Goal: Task Accomplishment & Management: Use online tool/utility

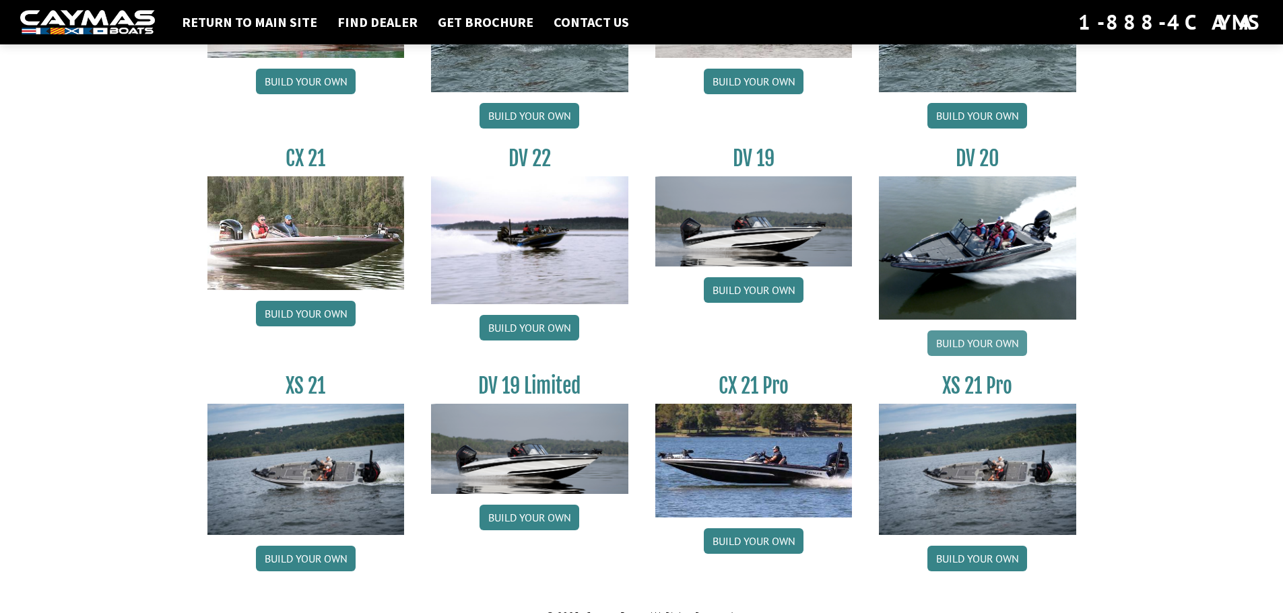
scroll to position [1527, 0]
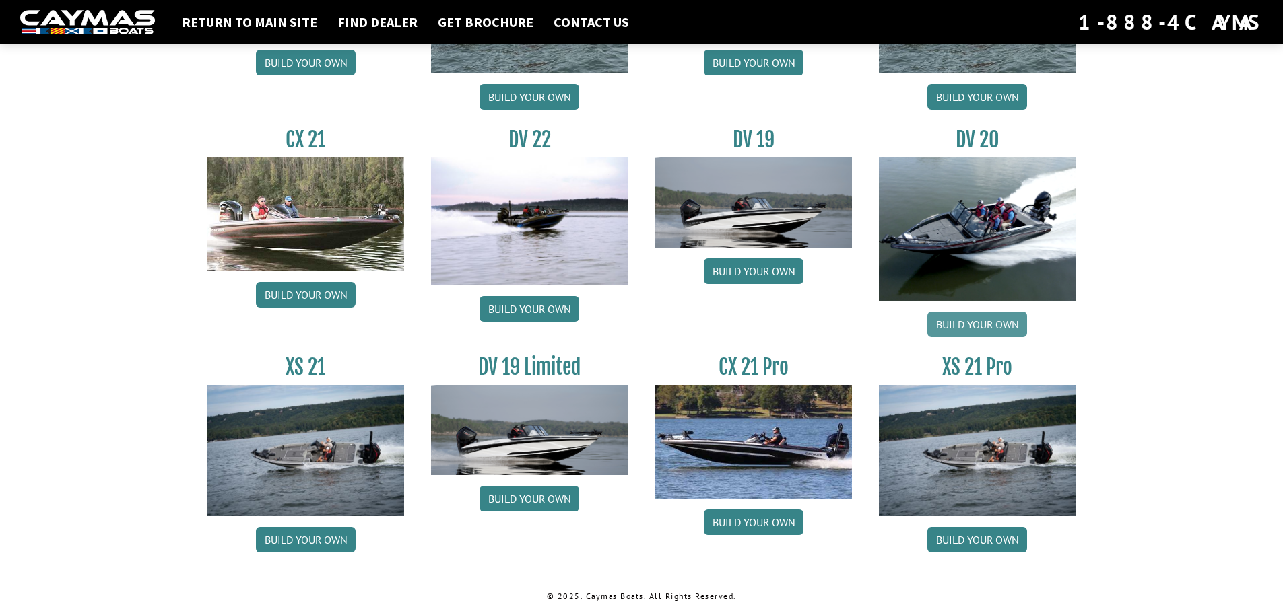
click at [972, 327] on link "Build your own" at bounding box center [977, 325] width 100 height 26
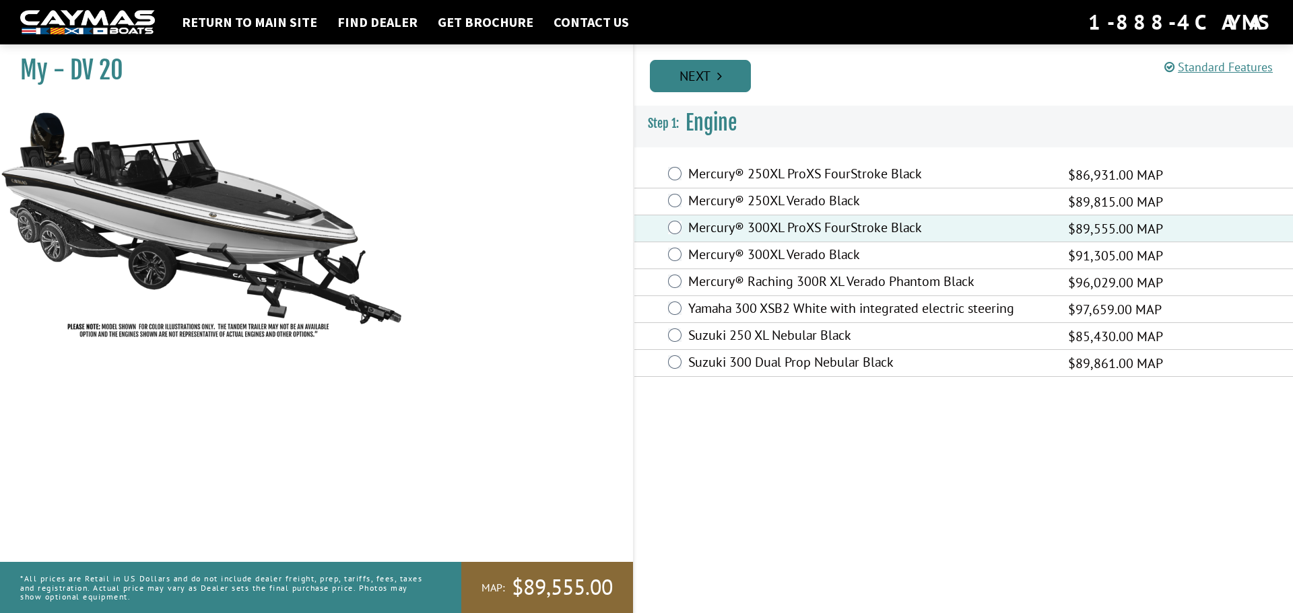
click at [700, 80] on link "Next" at bounding box center [700, 76] width 101 height 32
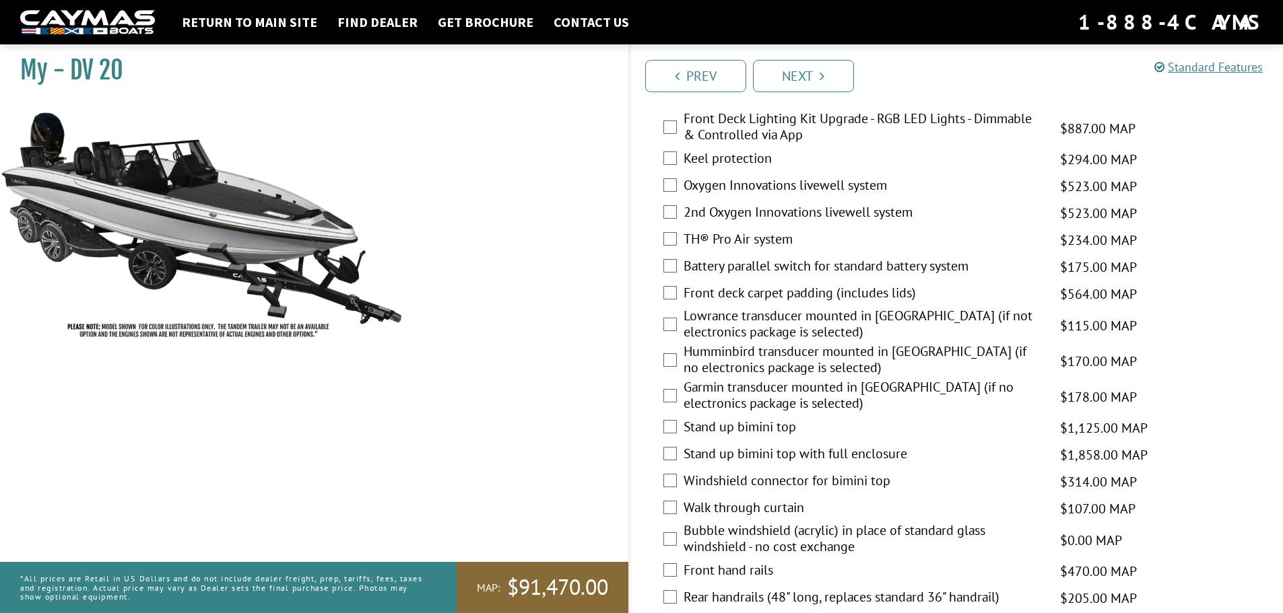
scroll to position [1683, 0]
